Goal: Task Accomplishment & Management: Manage account settings

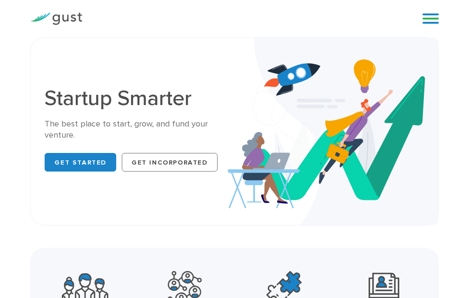
drag, startPoint x: 441, startPoint y: 14, endPoint x: 436, endPoint y: 17, distance: 5.8
click at [440, 14] on div "Blog FAQ Pricing Get Started Login Login" at bounding box center [427, 19] width 37 height 28
click at [434, 18] on link at bounding box center [431, 19] width 16 height 14
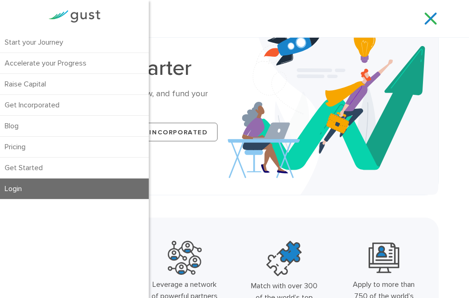
scroll to position [47, 0]
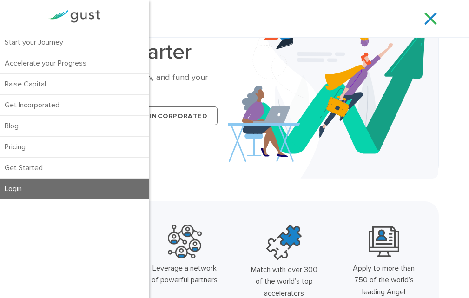
click at [23, 192] on link "Login" at bounding box center [74, 189] width 149 height 20
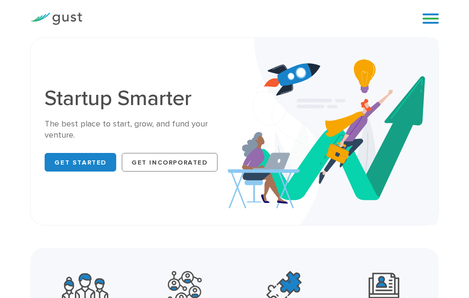
click at [438, 16] on link at bounding box center [431, 19] width 16 height 14
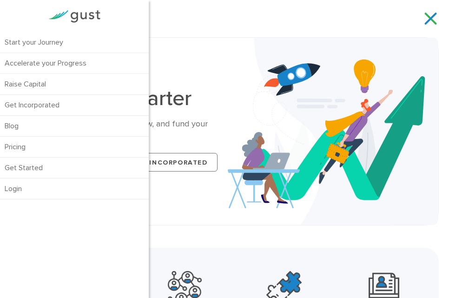
click at [434, 18] on link at bounding box center [431, 19] width 16 height 14
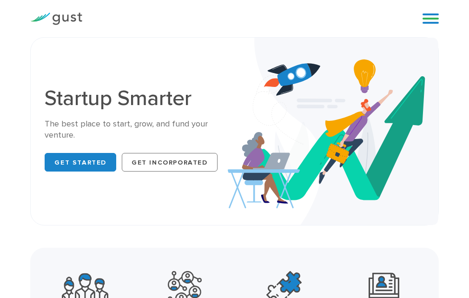
click at [430, 19] on link at bounding box center [431, 19] width 16 height 14
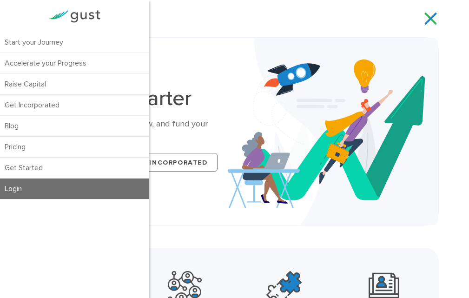
click at [26, 196] on link "Login" at bounding box center [74, 189] width 149 height 20
